Goal: Entertainment & Leisure: Consume media (video, audio)

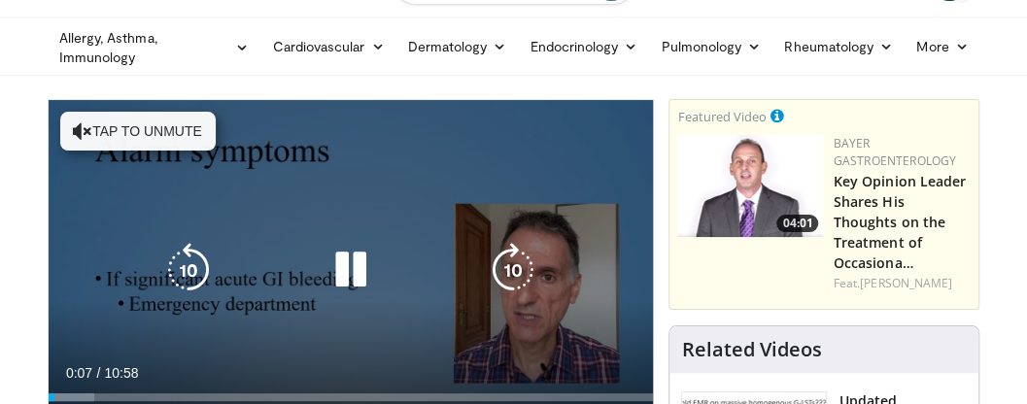
scroll to position [54, 0]
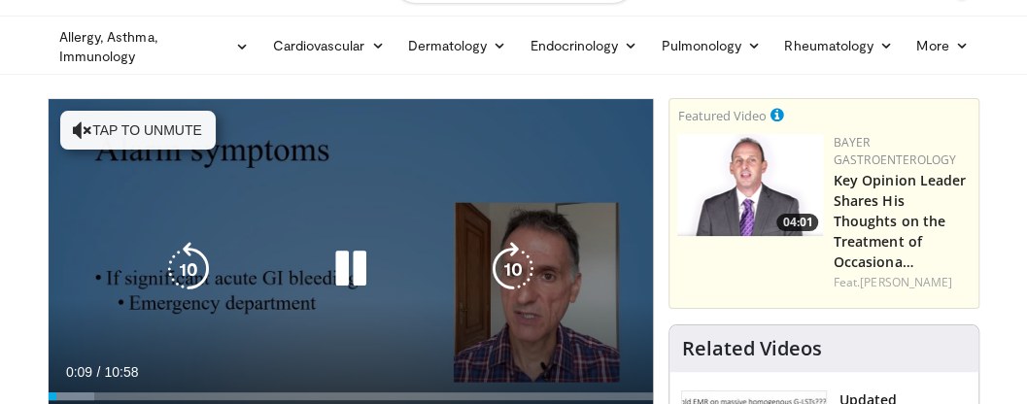
click at [139, 123] on button "Tap to unmute" at bounding box center [137, 130] width 155 height 39
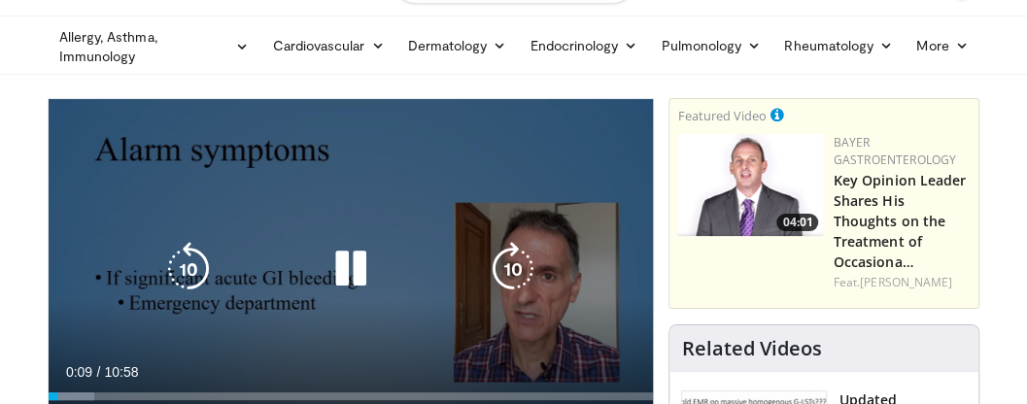
drag, startPoint x: 139, startPoint y: 123, endPoint x: 265, endPoint y: 176, distance: 136.8
click at [265, 176] on div "10 seconds Tap to unmute" at bounding box center [351, 269] width 605 height 340
click at [346, 255] on icon "Video Player" at bounding box center [351, 269] width 54 height 54
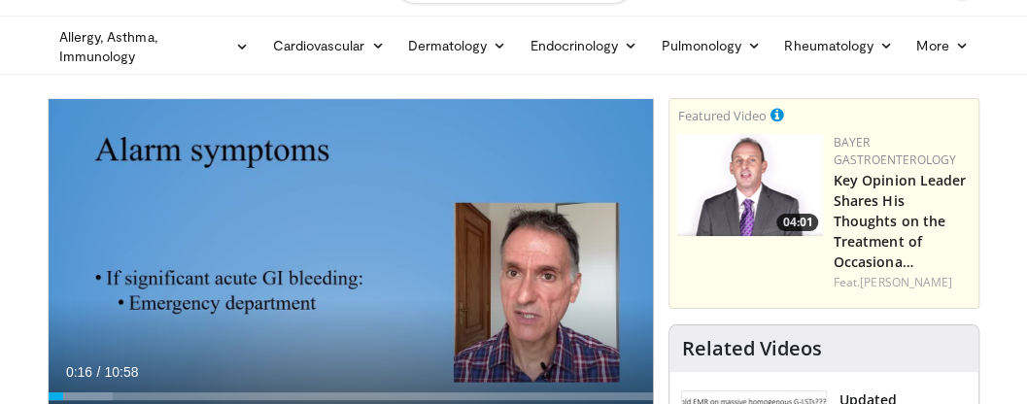
scroll to position [60, 0]
